Goal: Use online tool/utility

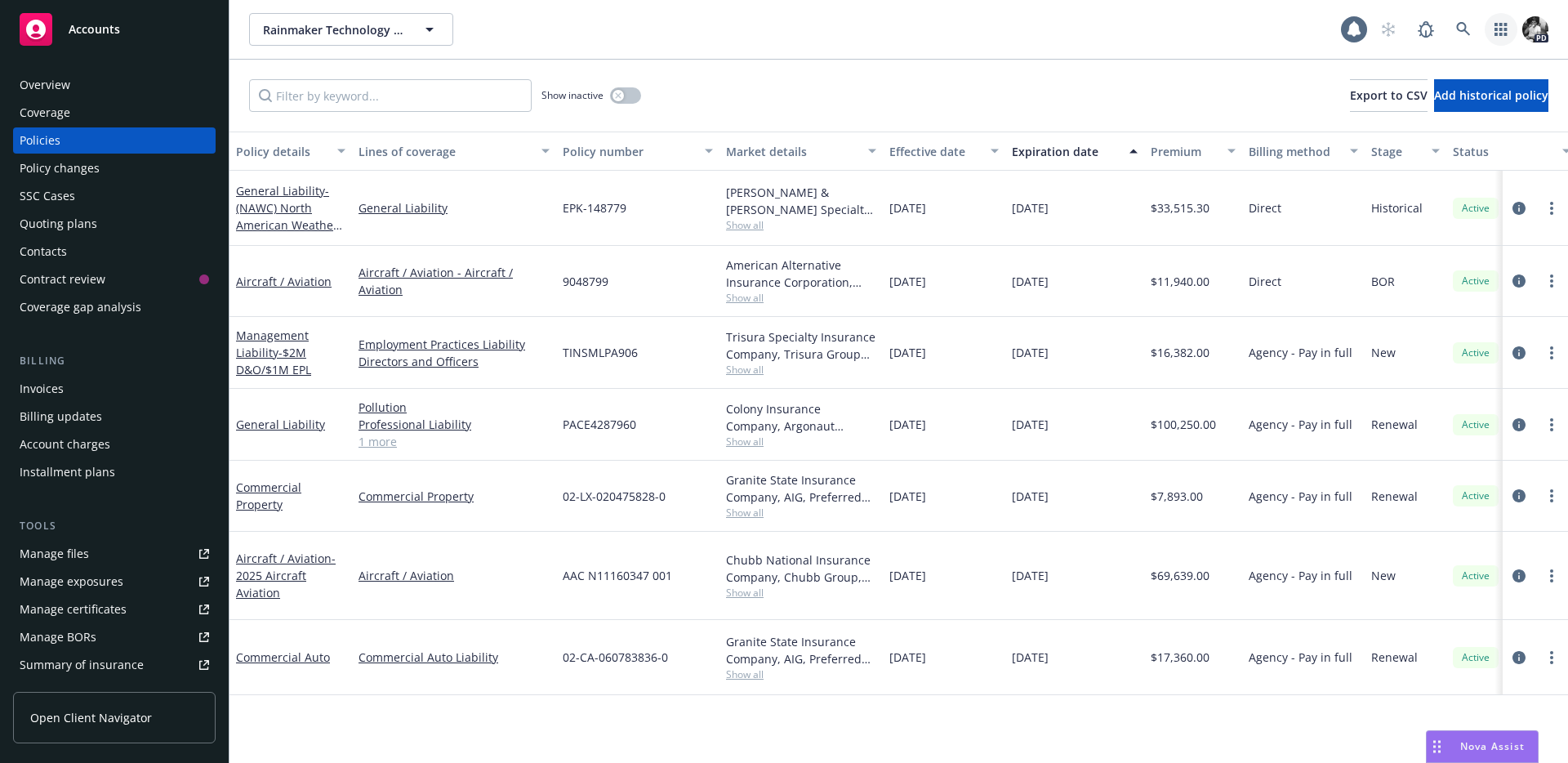
click at [1504, 27] on icon "button" at bounding box center [1502, 29] width 13 height 13
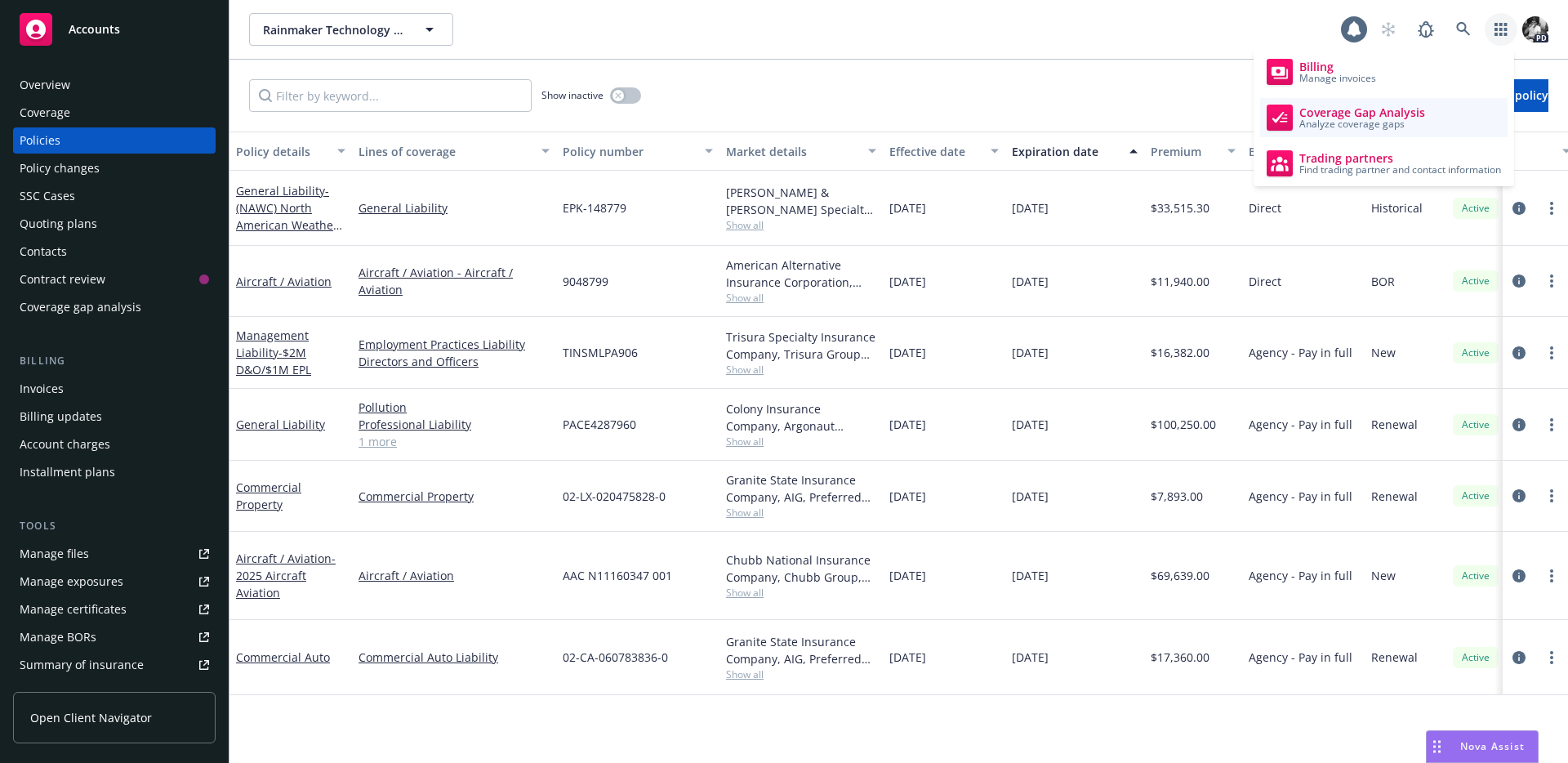
click at [1389, 119] on span "Analyze coverage gaps" at bounding box center [1363, 124] width 126 height 10
